Goal: Information Seeking & Learning: Learn about a topic

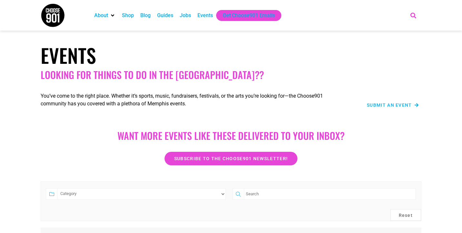
click at [412, 17] on icon "Search" at bounding box center [413, 15] width 11 height 11
type input "open mic"
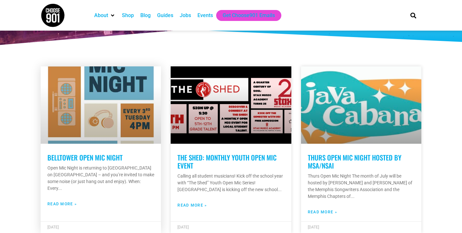
scroll to position [134, 0]
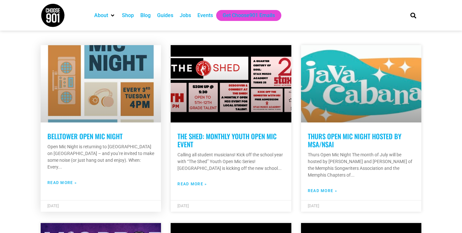
click at [113, 135] on link "Belltower Open Mic Night" at bounding box center [84, 136] width 75 height 10
